Goal: Find specific page/section: Find specific page/section

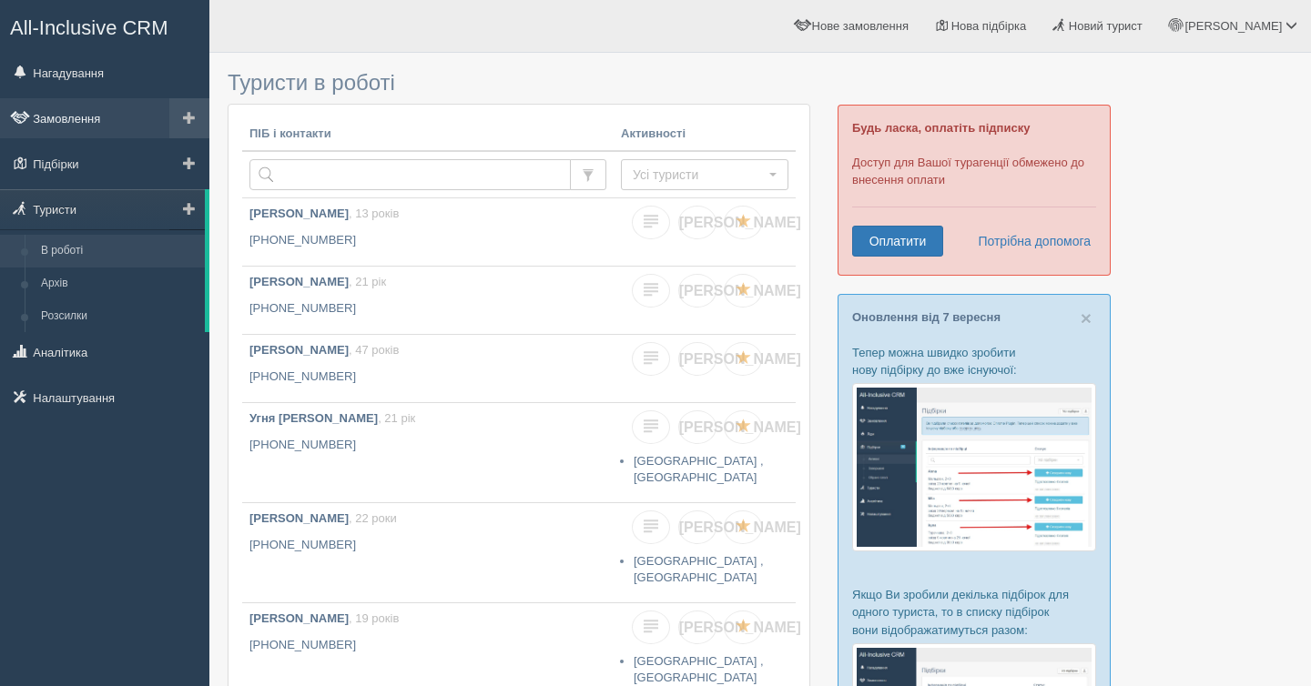
click at [89, 109] on link "Замовлення" at bounding box center [104, 118] width 209 height 40
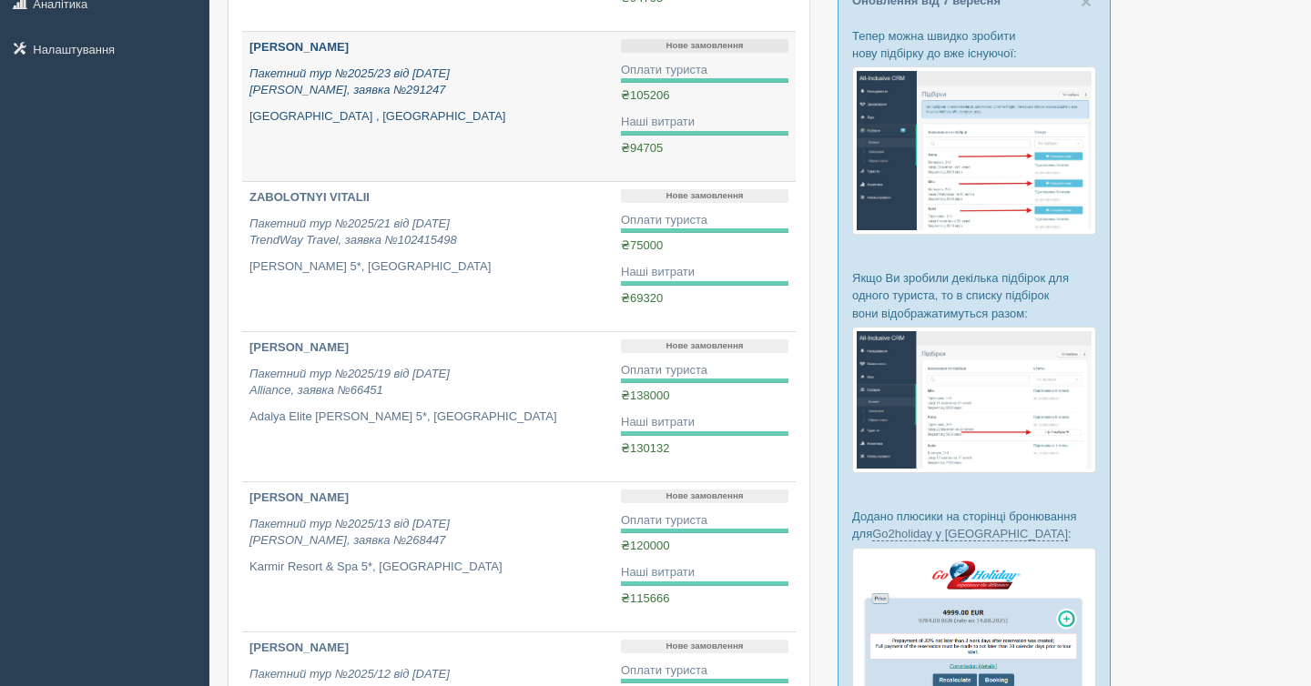
scroll to position [324, 0]
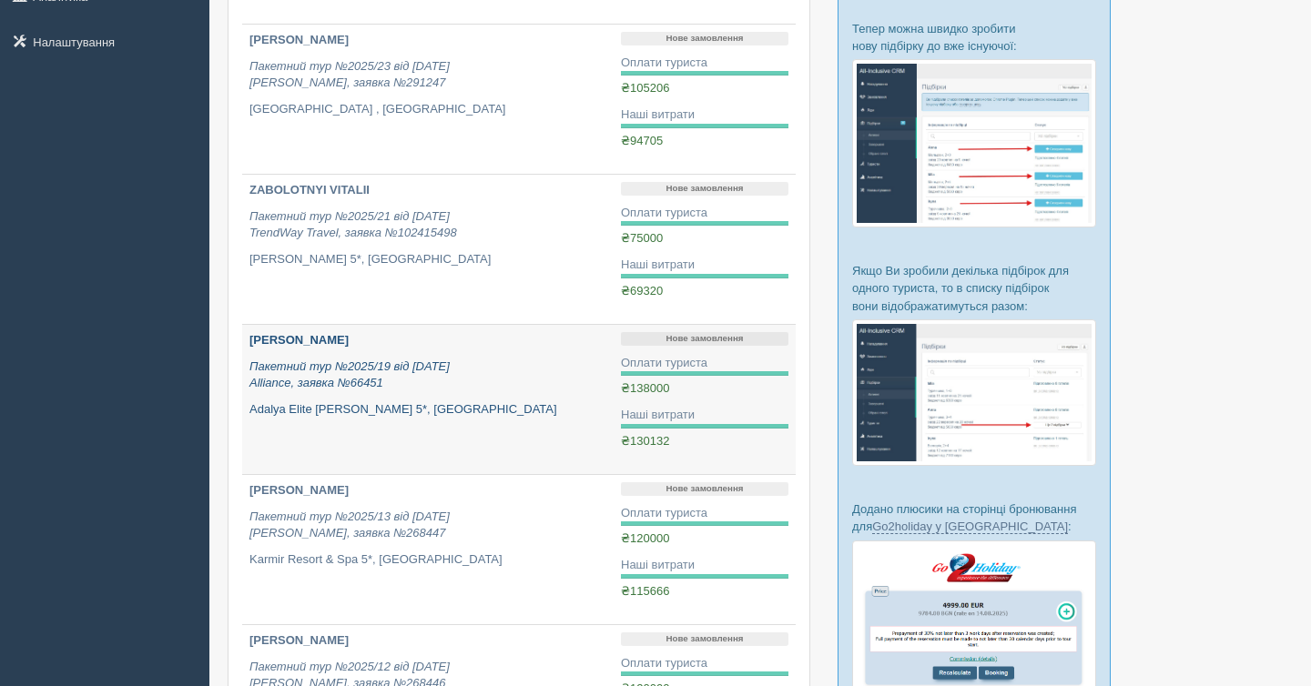
click at [488, 394] on div "Фаустова Катерина Валеріївна Пакетний тур №2025/19 від 04.08.2025 Alliance, зая…" at bounding box center [427, 375] width 357 height 86
